Goal: Task Accomplishment & Management: Manage account settings

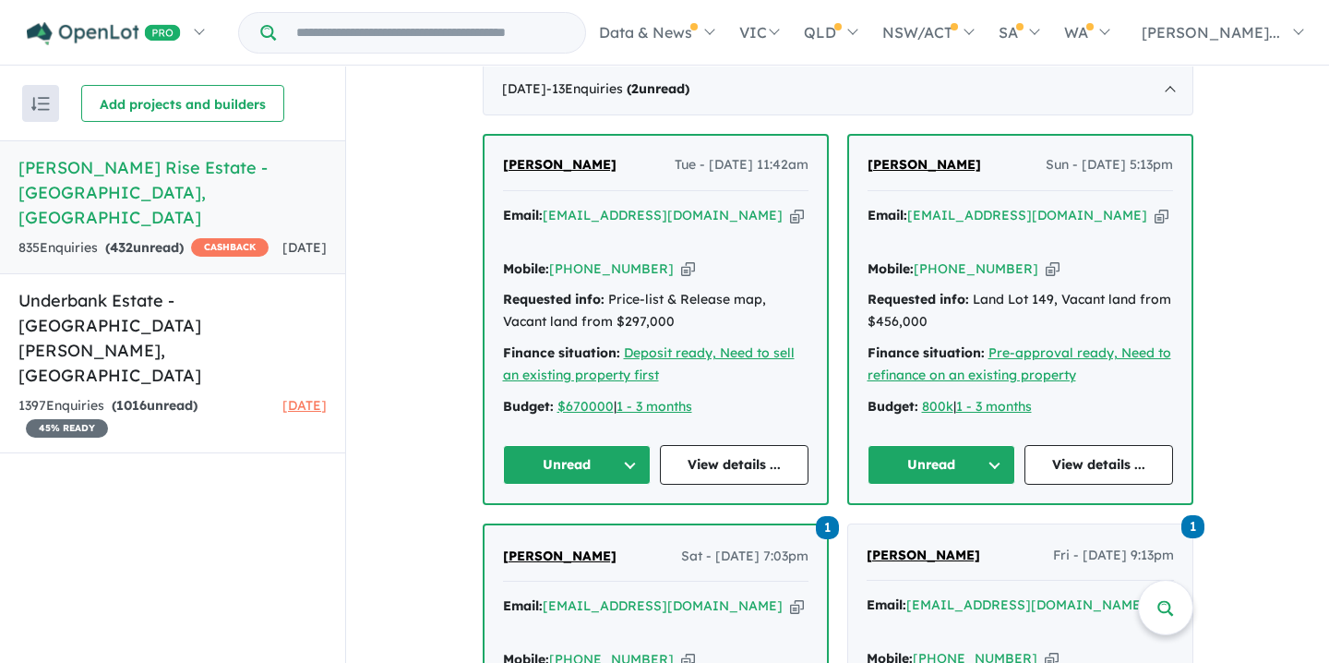
scroll to position [737, 0]
click at [725, 446] on link "View details ..." at bounding box center [734, 466] width 149 height 40
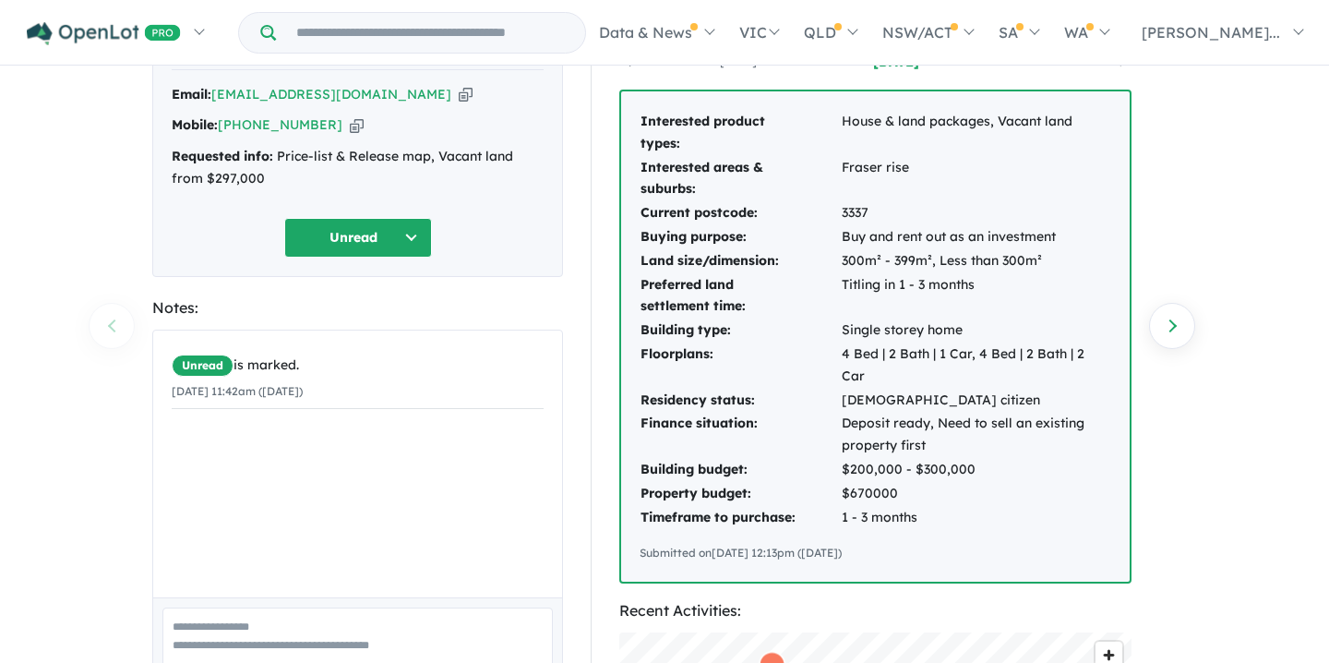
scroll to position [259, 0]
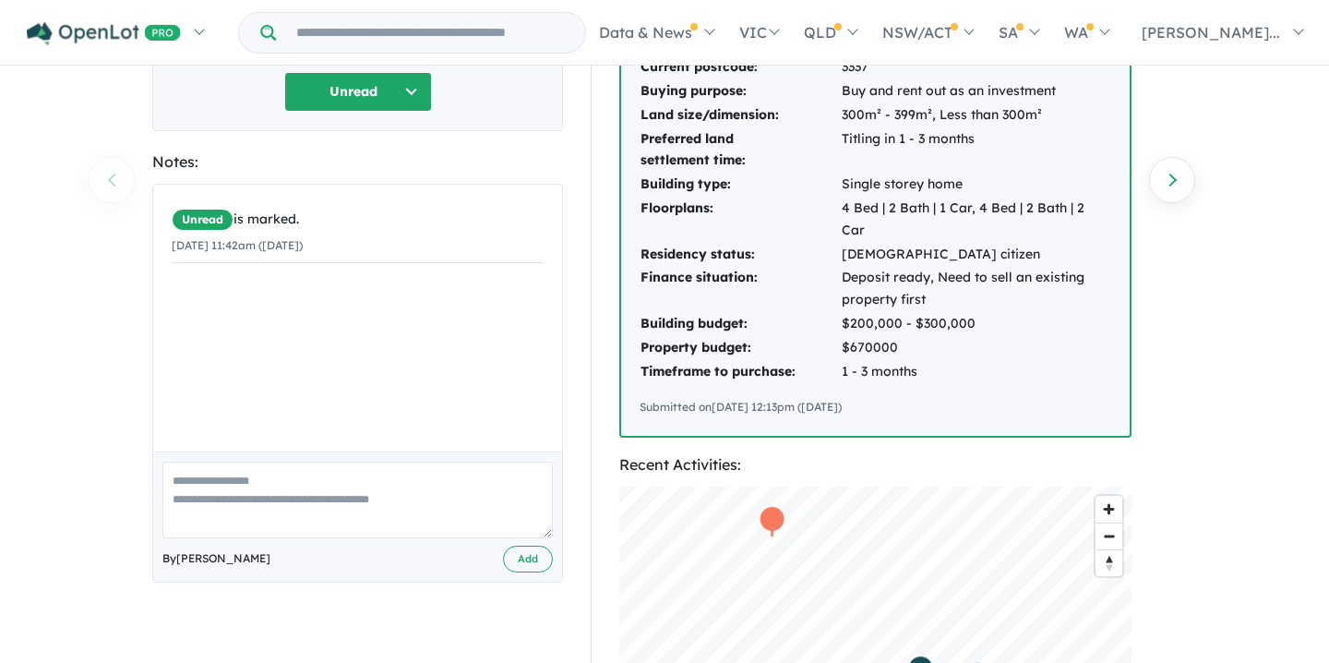
click at [181, 484] on textarea at bounding box center [357, 499] width 390 height 77
type textarea "**********"
click at [520, 556] on button "Add" at bounding box center [528, 558] width 50 height 27
click at [409, 87] on button "Unread" at bounding box center [358, 92] width 148 height 40
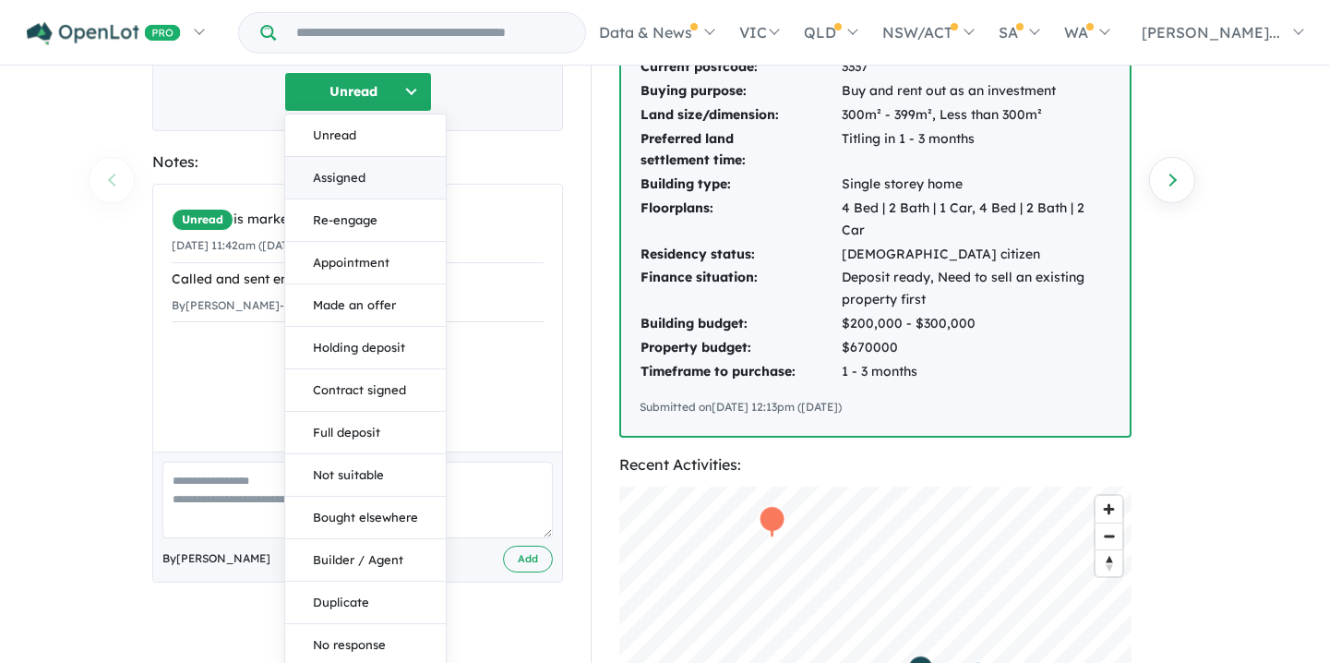
click at [331, 173] on button "Assigned" at bounding box center [365, 178] width 161 height 42
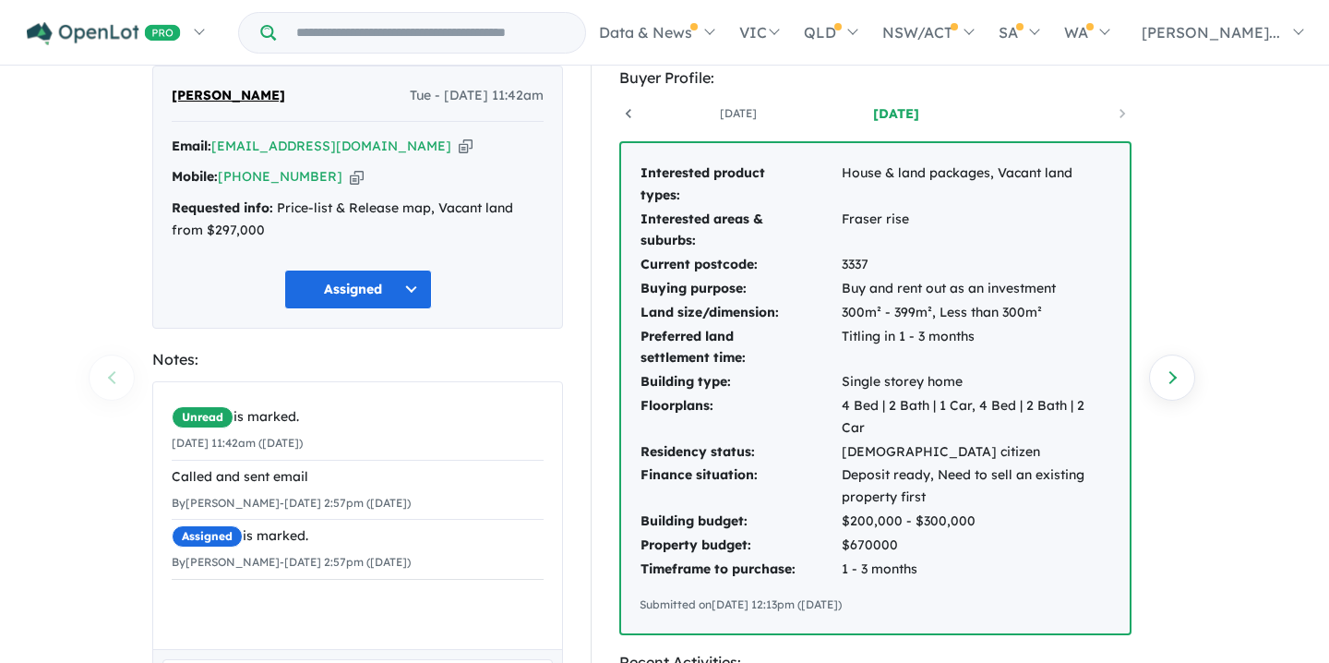
scroll to position [0, 0]
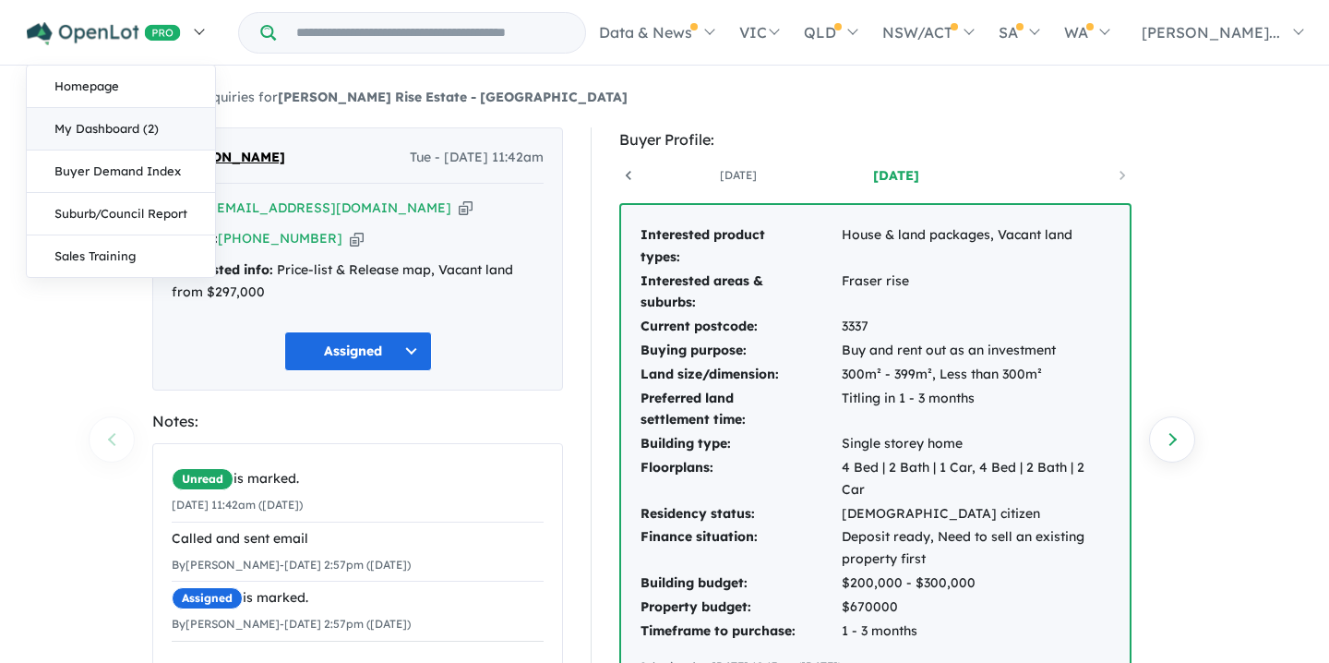
click at [87, 130] on link "My Dashboard (2)" at bounding box center [121, 129] width 188 height 42
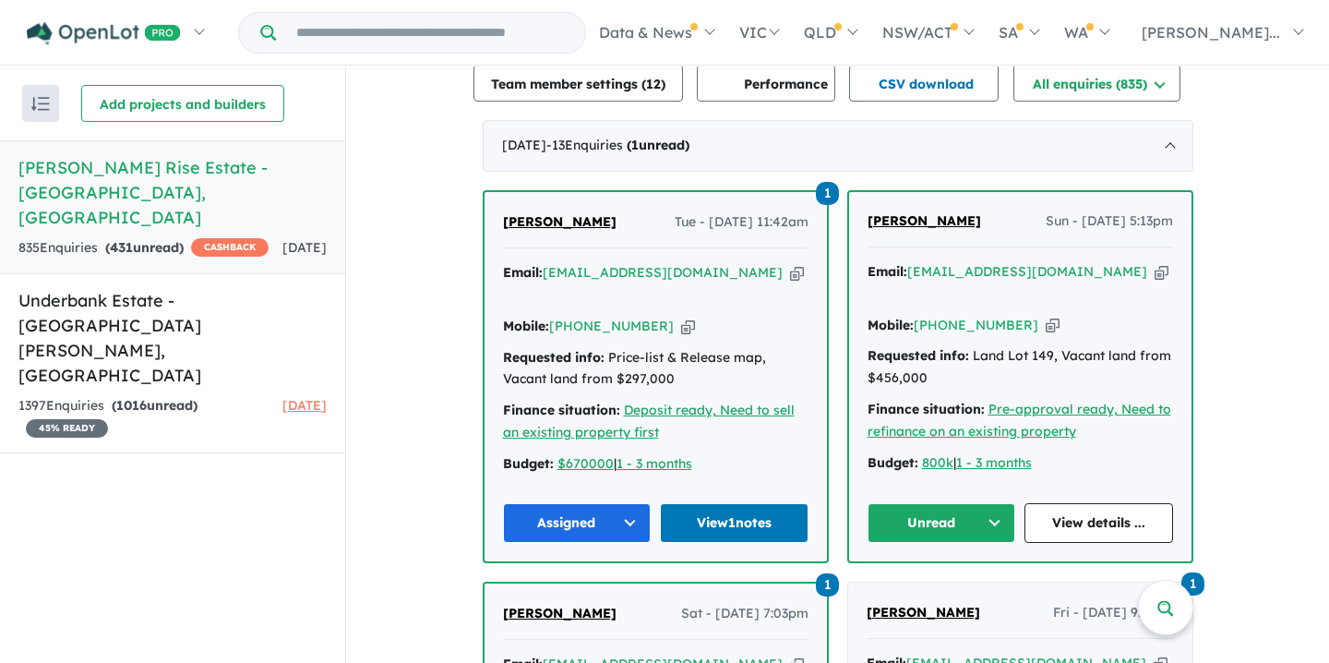
scroll to position [694, 0]
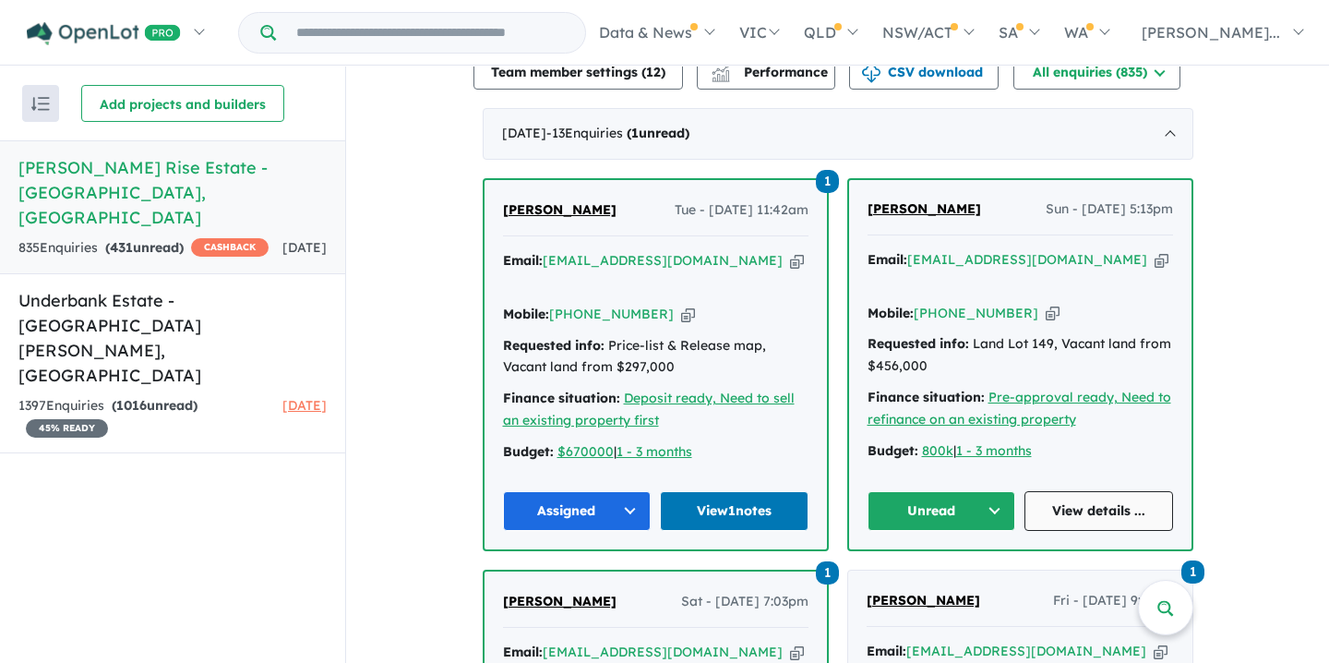
click at [1068, 491] on link "View details ..." at bounding box center [1098, 511] width 149 height 40
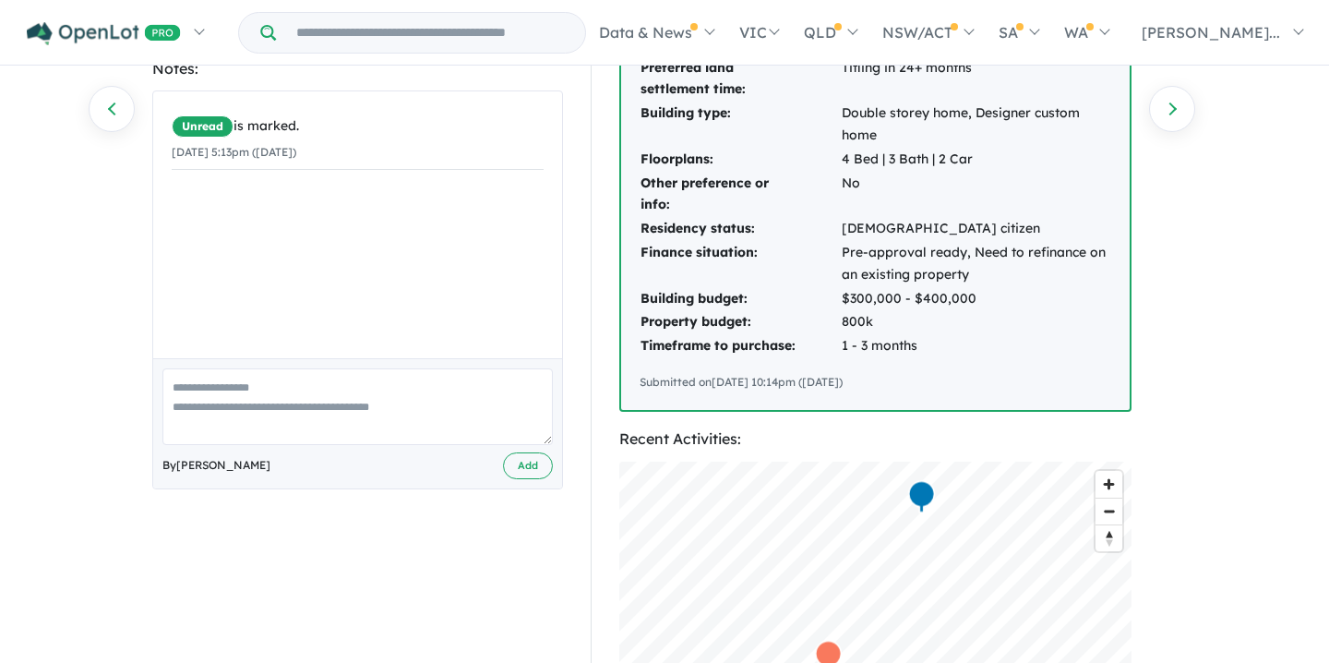
scroll to position [306, 0]
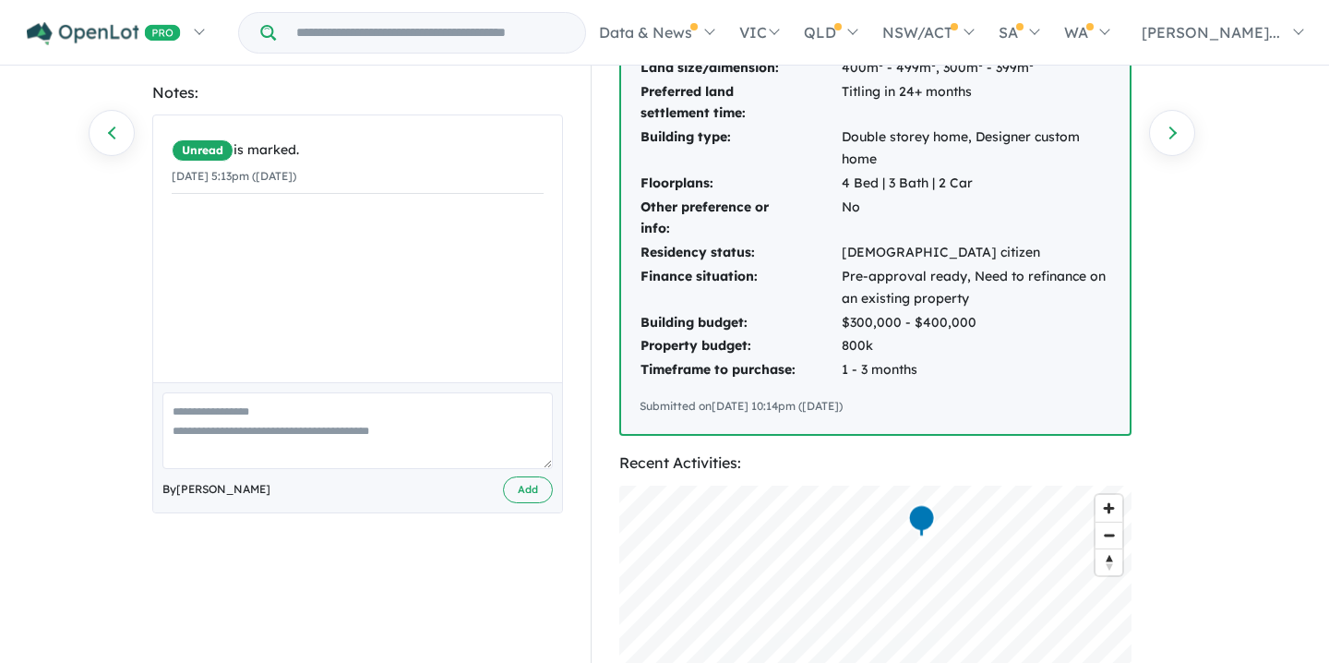
click at [184, 411] on textarea at bounding box center [357, 430] width 390 height 77
type textarea "**********"
click at [527, 488] on button "Add" at bounding box center [528, 489] width 50 height 27
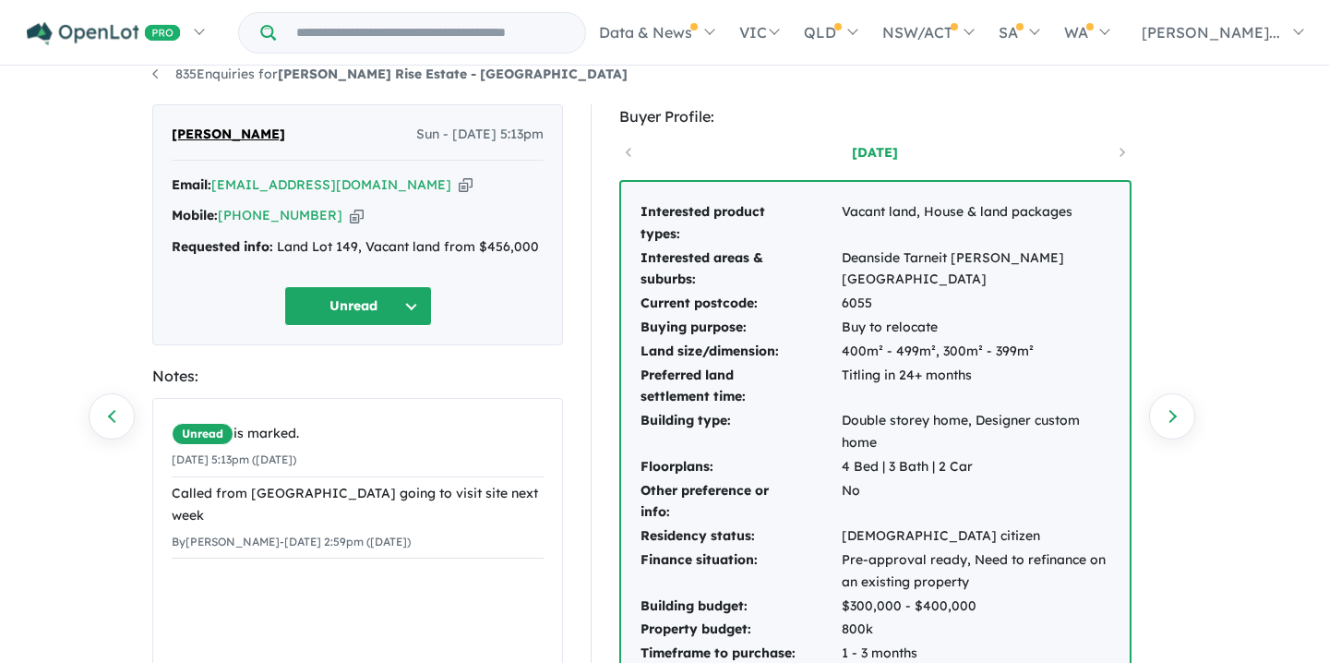
scroll to position [22, 0]
click at [362, 306] on button "Unread" at bounding box center [358, 307] width 148 height 40
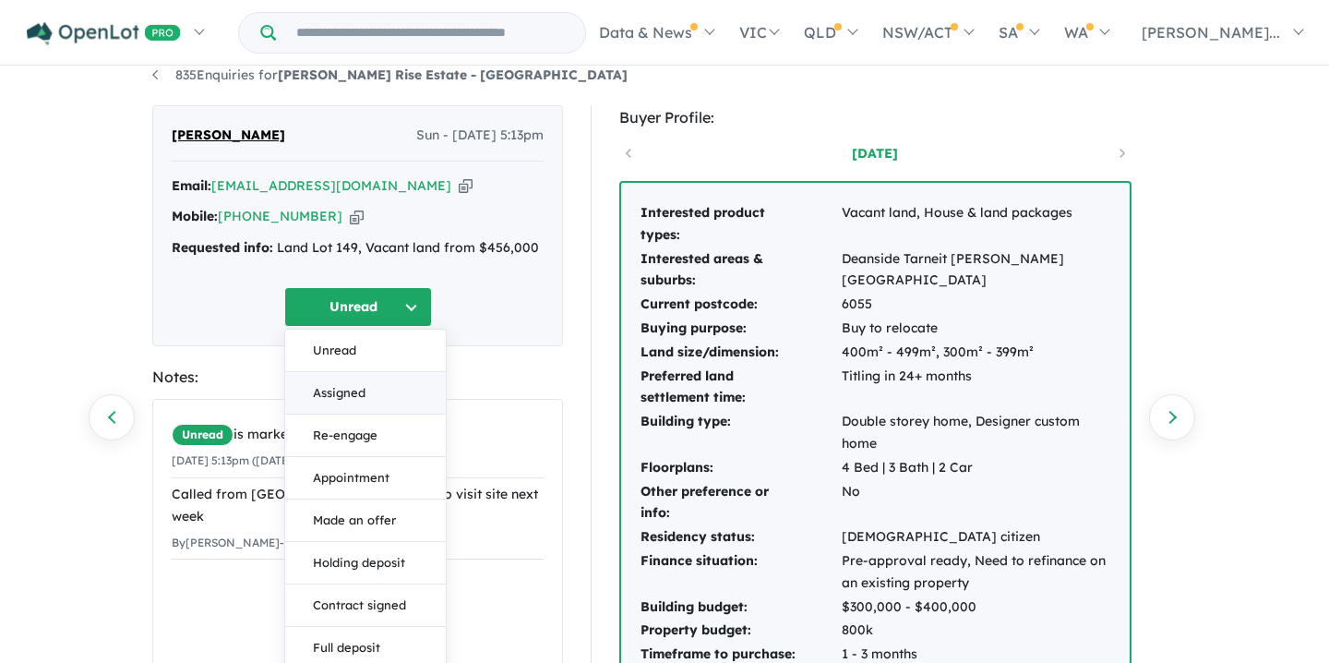
click at [341, 395] on button "Assigned" at bounding box center [365, 393] width 161 height 42
